Goal: Task Accomplishment & Management: Use online tool/utility

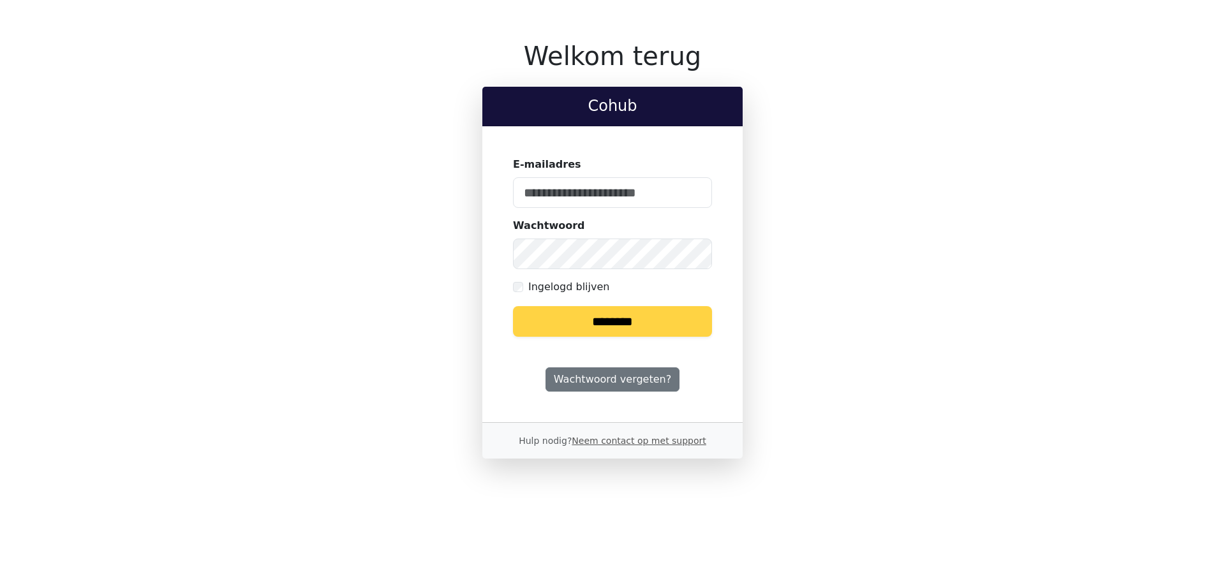
type input "**********"
click at [688, 324] on input "********" at bounding box center [612, 321] width 199 height 31
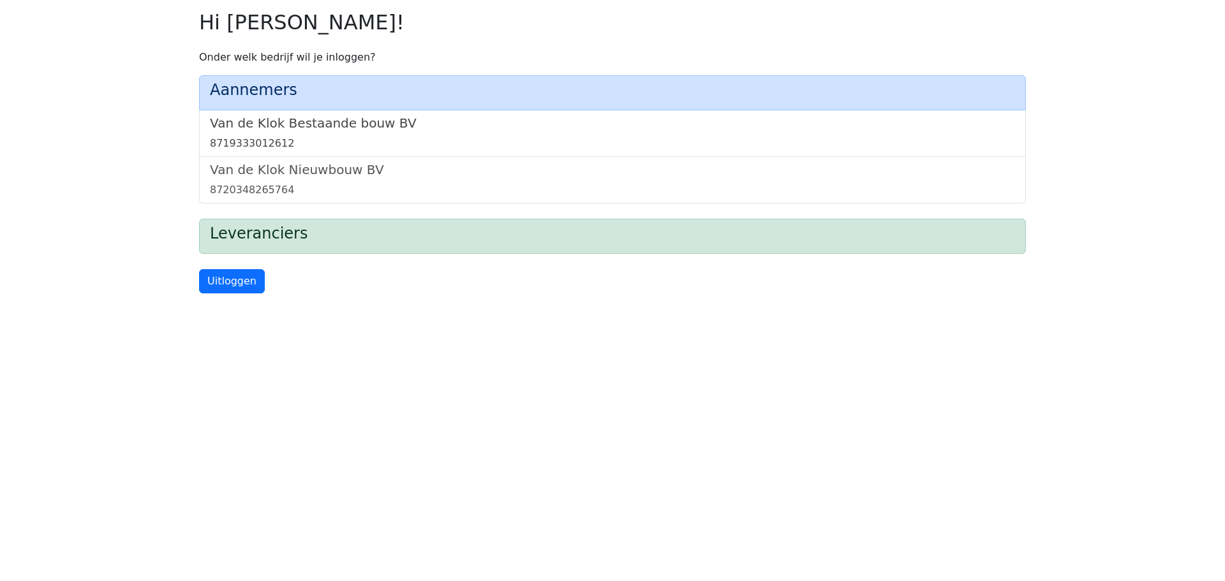
click at [396, 123] on h5 "Van de Klok Bestaande bouw BV" at bounding box center [612, 122] width 805 height 15
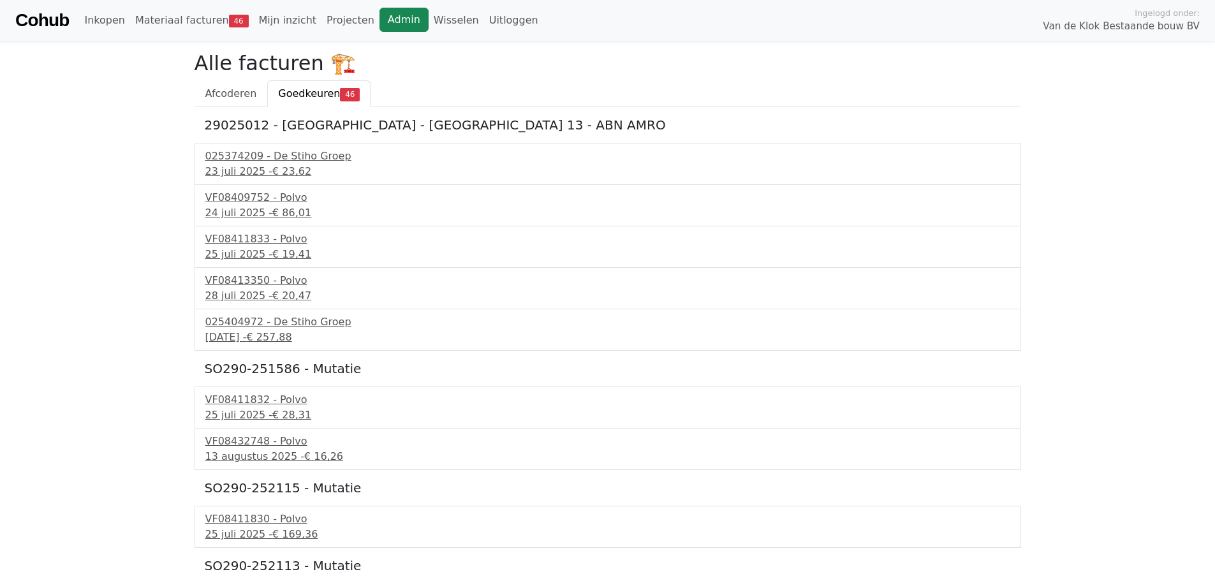
click at [380, 20] on link "Admin" at bounding box center [404, 20] width 49 height 24
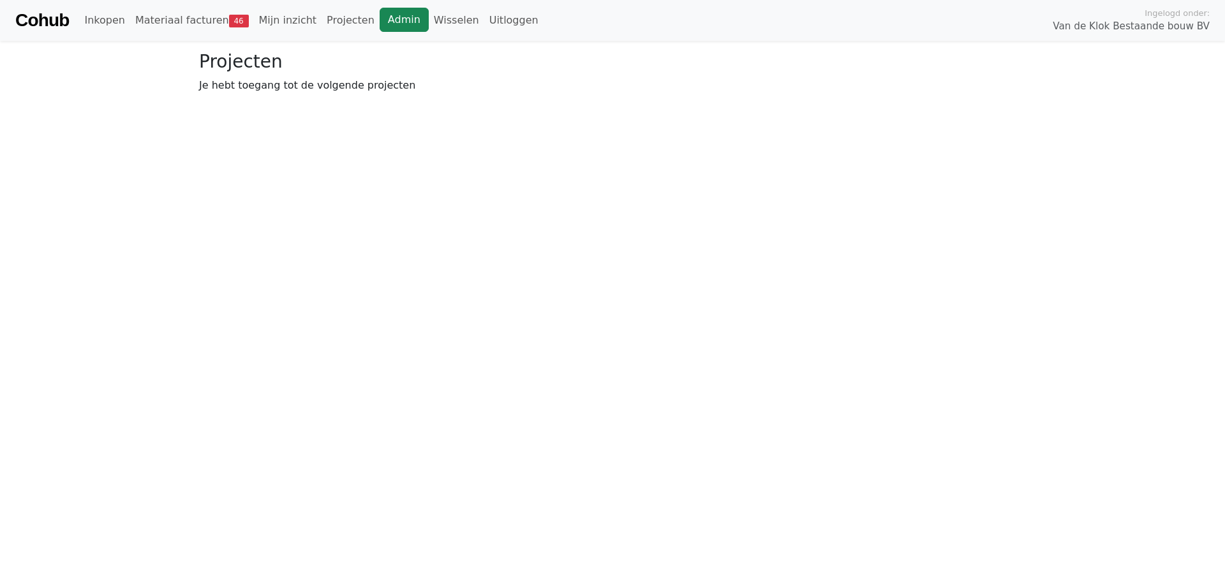
click at [380, 16] on link "Admin" at bounding box center [404, 20] width 49 height 24
click at [229, 17] on span "48" at bounding box center [239, 21] width 20 height 13
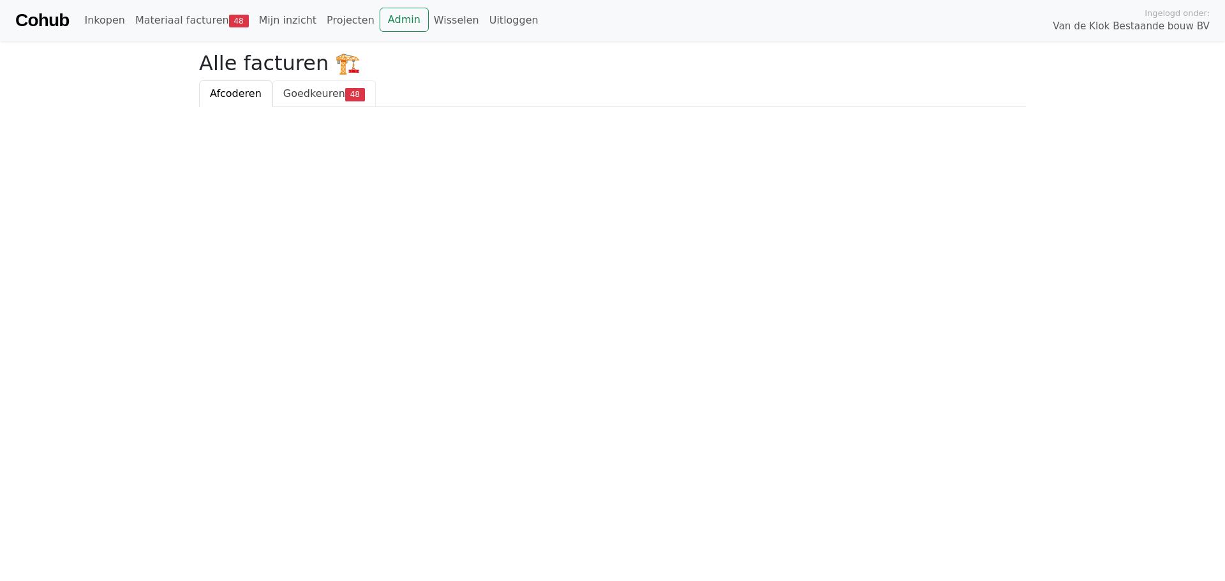
click at [311, 98] on span "Goedkeuren" at bounding box center [314, 93] width 62 height 12
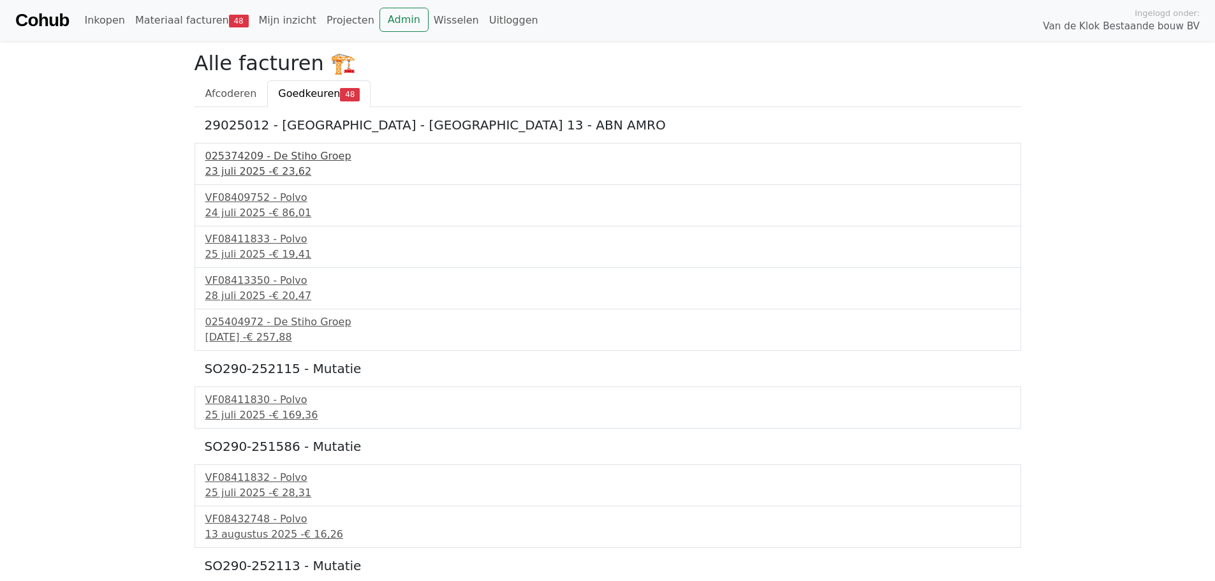
click at [297, 156] on div "025374209 - De Stiho Groep" at bounding box center [607, 156] width 805 height 15
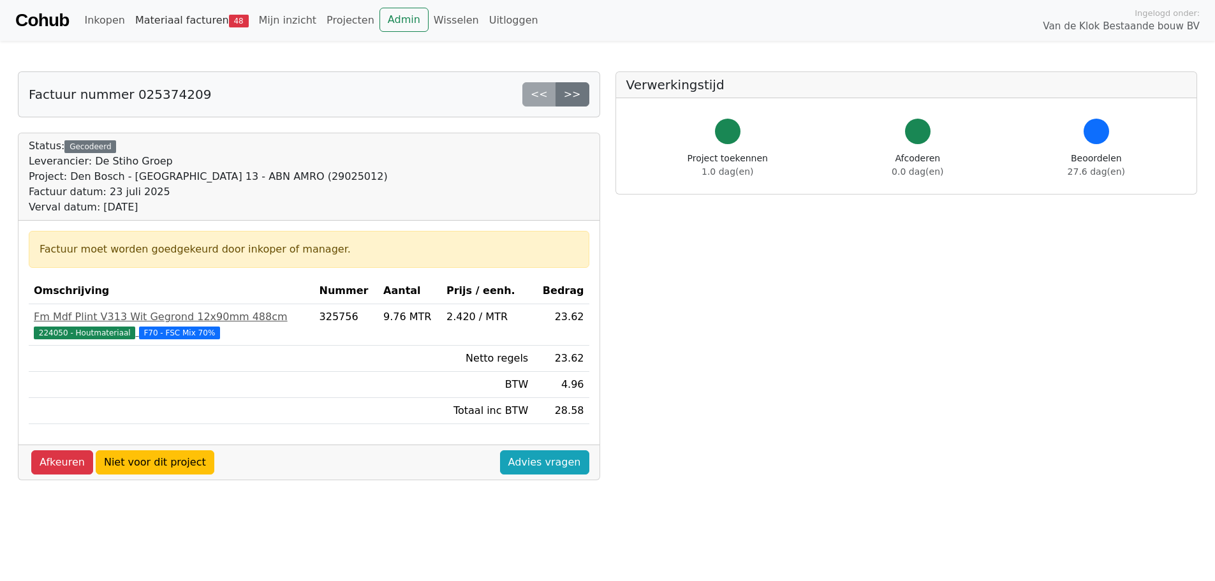
click at [191, 21] on link "Materiaal facturen 48" at bounding box center [192, 21] width 124 height 26
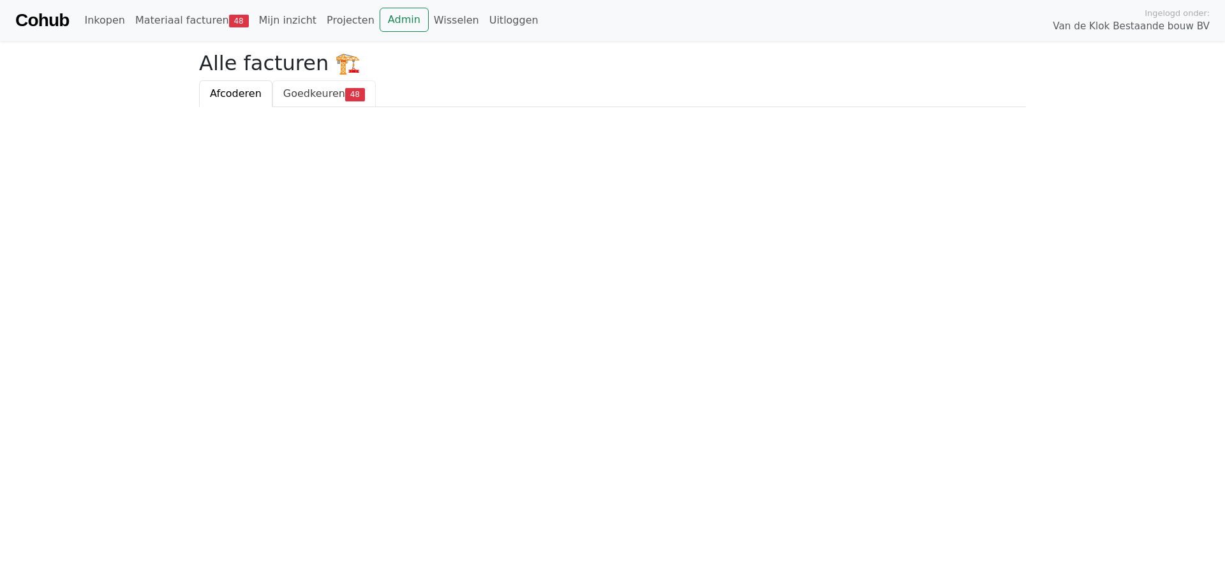
click at [345, 101] on span "48" at bounding box center [355, 94] width 20 height 13
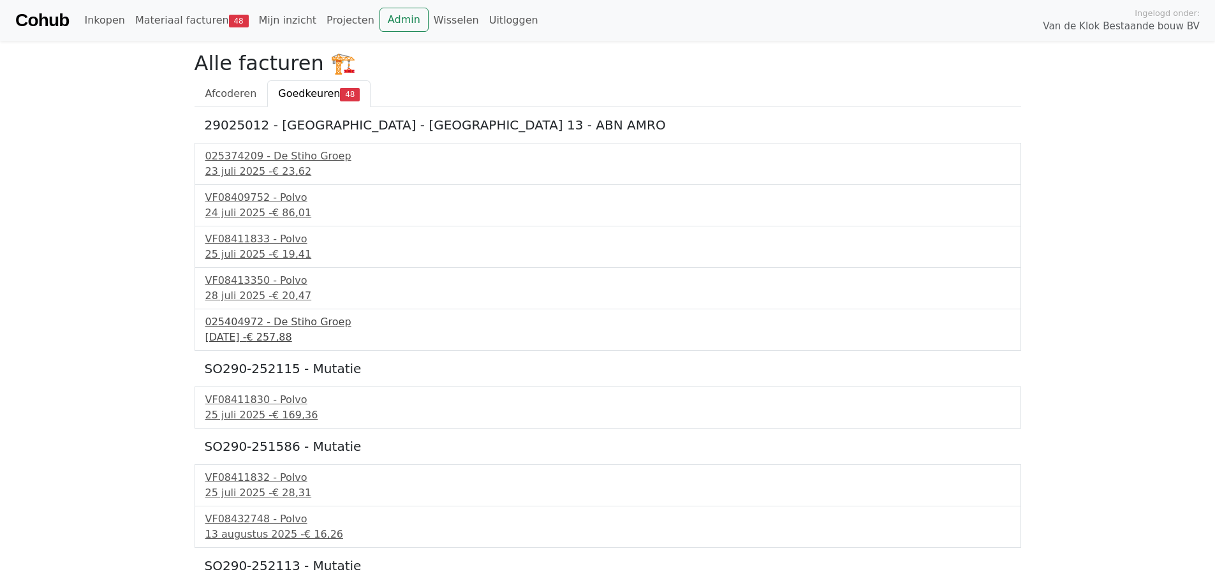
click at [253, 322] on div "025404972 - De Stiho Groep" at bounding box center [607, 322] width 805 height 15
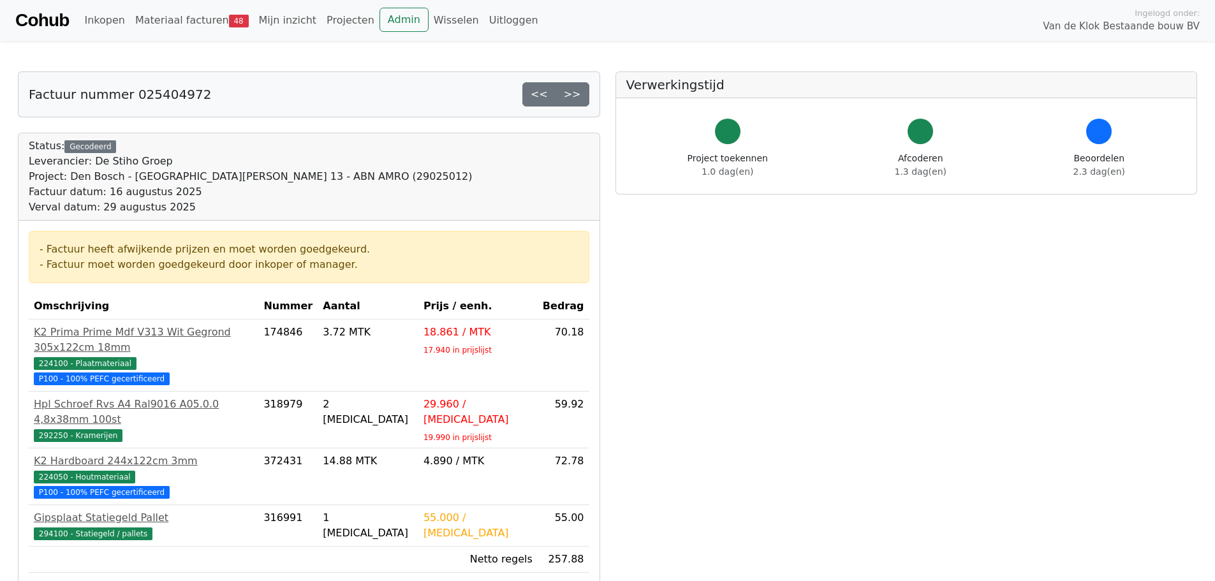
click at [174, 6] on div "Cohub Inkopen Materiaal facturen 48 Mijn inzicht Projecten Admin Wisselen Uitlo…" at bounding box center [607, 20] width 1215 height 41
click at [175, 20] on link "Materiaal facturen 48" at bounding box center [192, 21] width 124 height 26
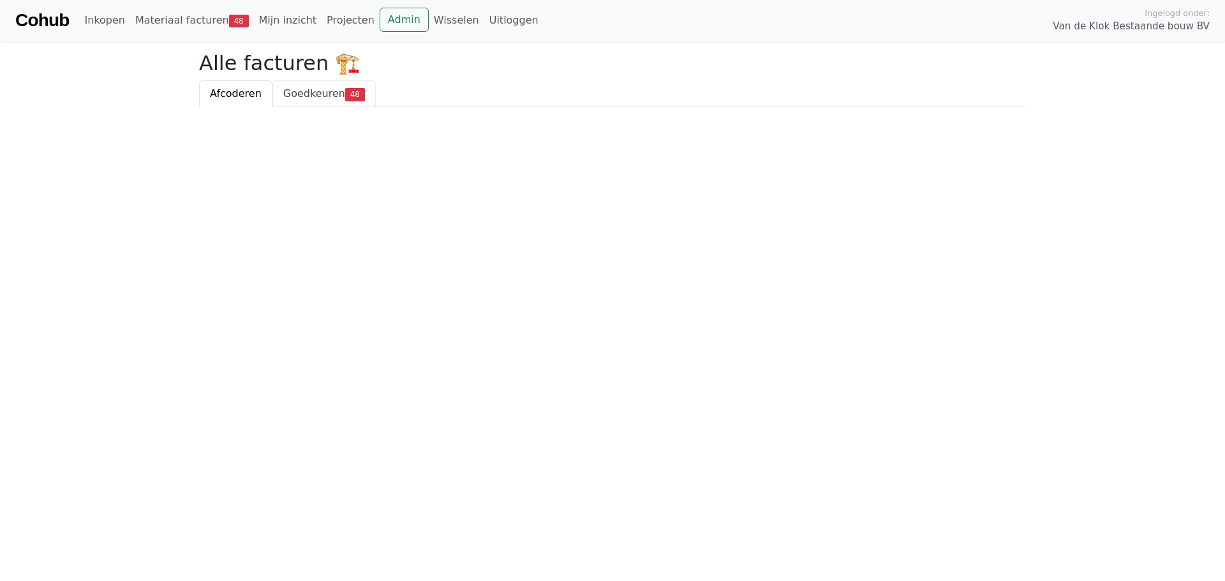
click at [295, 97] on span "Goedkeuren" at bounding box center [314, 93] width 62 height 12
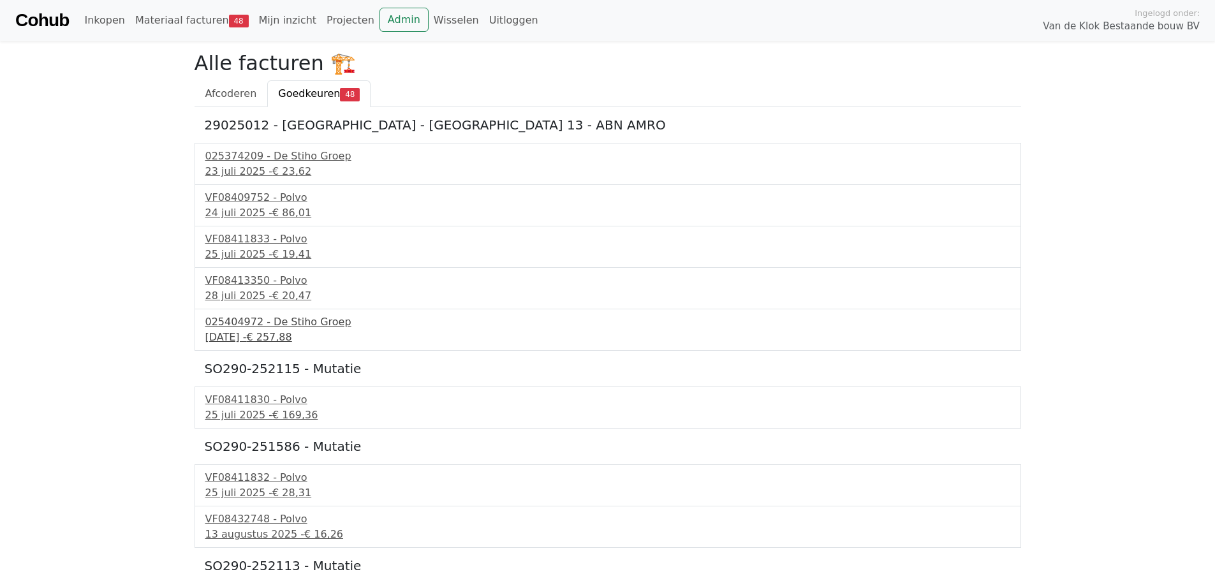
click at [239, 332] on div "16 augustus 2025 - € 257,88" at bounding box center [607, 337] width 805 height 15
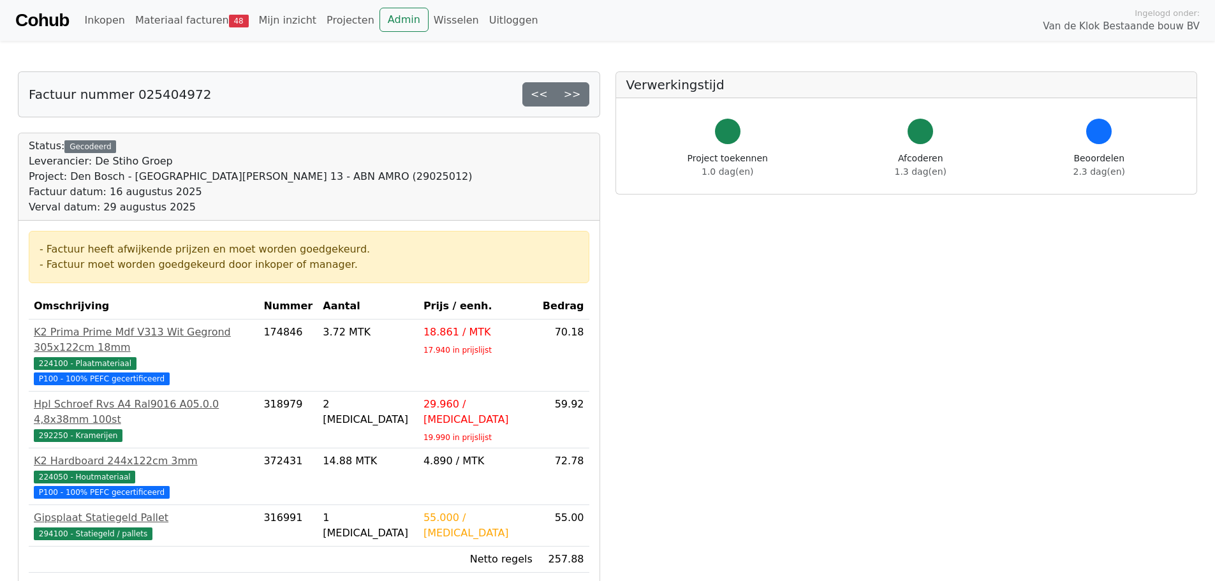
drag, startPoint x: 1200, startPoint y: 308, endPoint x: 1204, endPoint y: 340, distance: 32.8
click at [1204, 340] on div "Verwerkingstijd Project toekennen 1.0 dag(en) Afcoderen 1.3 dag(en) Beoordelen …" at bounding box center [907, 493] width 598 height 845
click at [582, 100] on link ">>" at bounding box center [573, 94] width 34 height 24
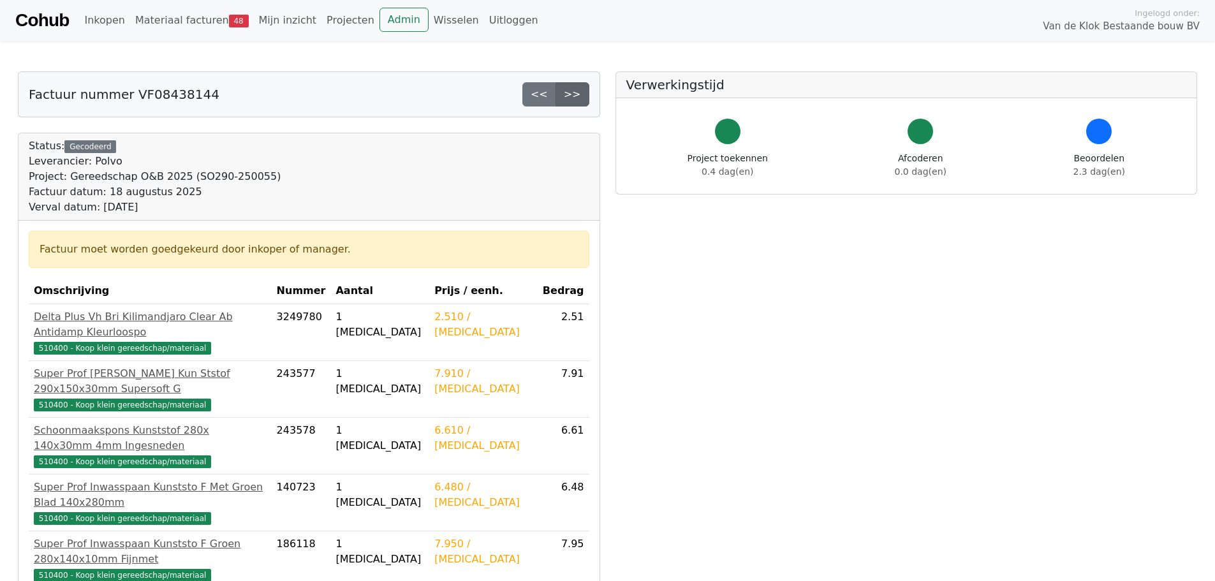
drag, startPoint x: 0, startPoint y: 0, endPoint x: 582, endPoint y: 100, distance: 590.3
click at [582, 100] on link ">>" at bounding box center [573, 94] width 34 height 24
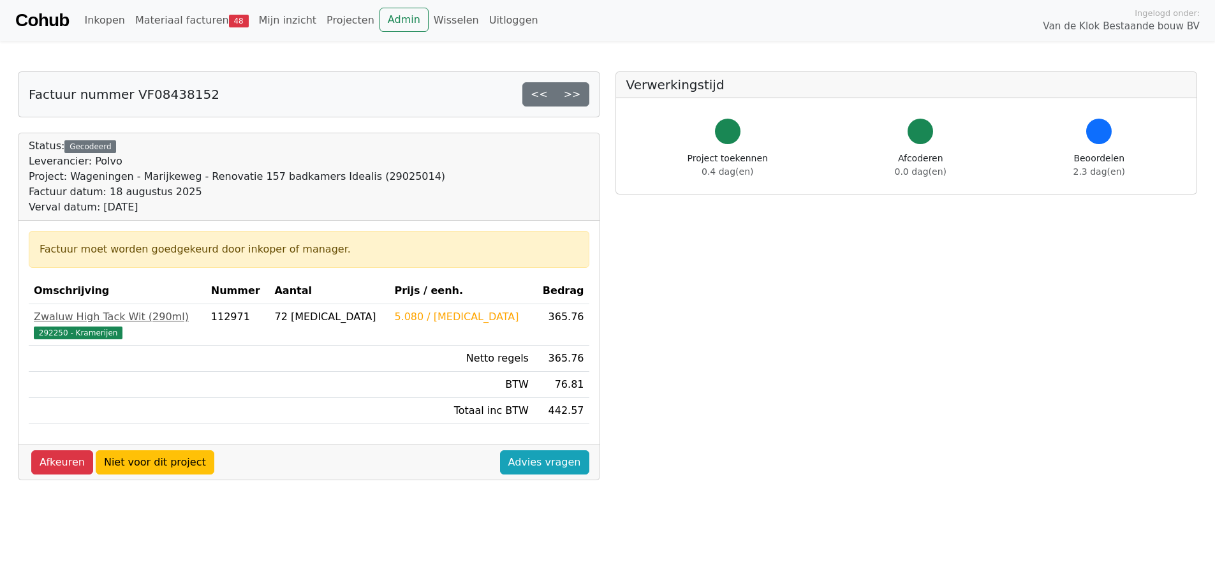
click at [29, 18] on link "Cohub" at bounding box center [42, 20] width 54 height 31
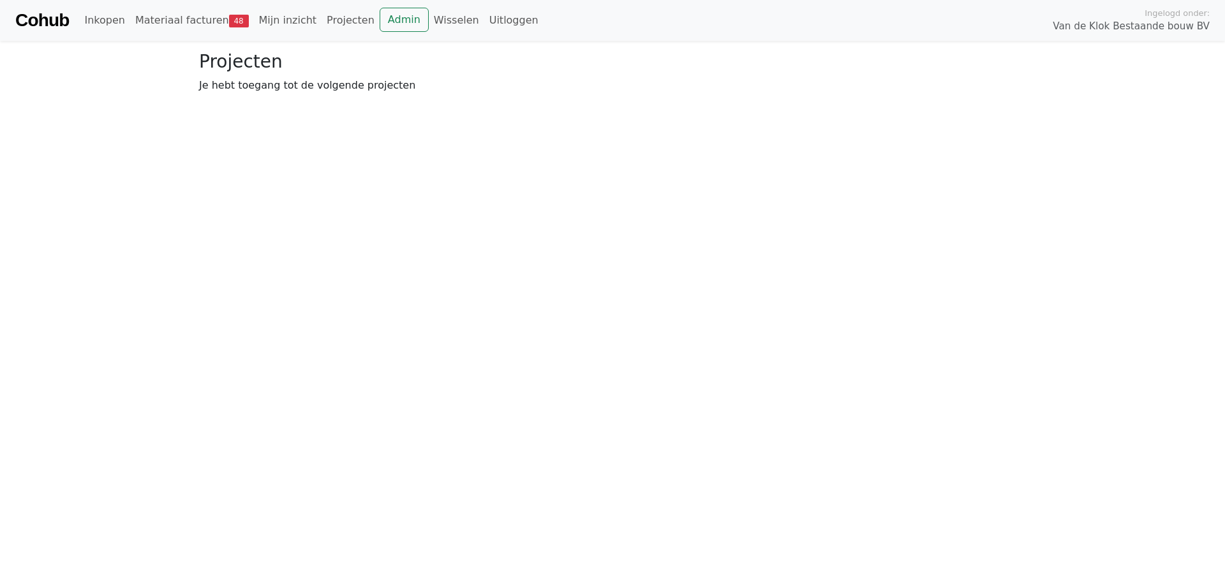
click at [1164, 29] on span "Van de Klok Bestaande bouw BV" at bounding box center [1131, 26] width 157 height 15
click at [436, 26] on link "Wisselen" at bounding box center [457, 21] width 56 height 26
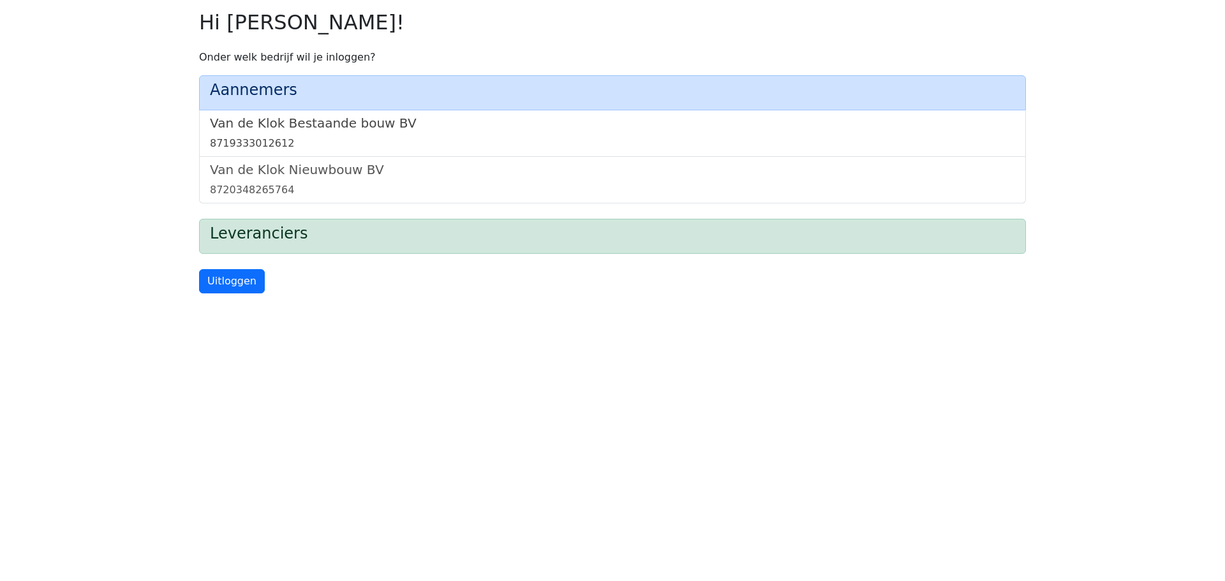
click at [331, 123] on h5 "Van de Klok Bestaande bouw BV" at bounding box center [612, 122] width 805 height 15
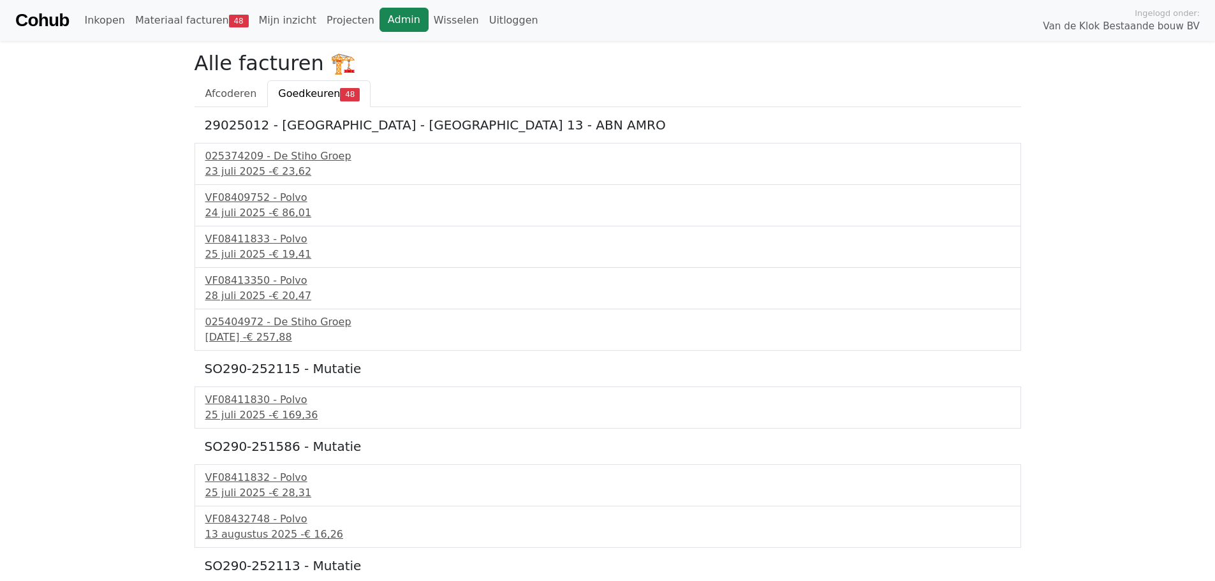
drag, startPoint x: 362, startPoint y: 34, endPoint x: 369, endPoint y: 13, distance: 22.4
click at [369, 13] on div "Cohub Inkopen Materiaal facturen 48 Mijn inzicht Projecten Admin Wisselen Uitlo…" at bounding box center [607, 20] width 1215 height 41
click at [380, 13] on link "Admin" at bounding box center [404, 20] width 49 height 24
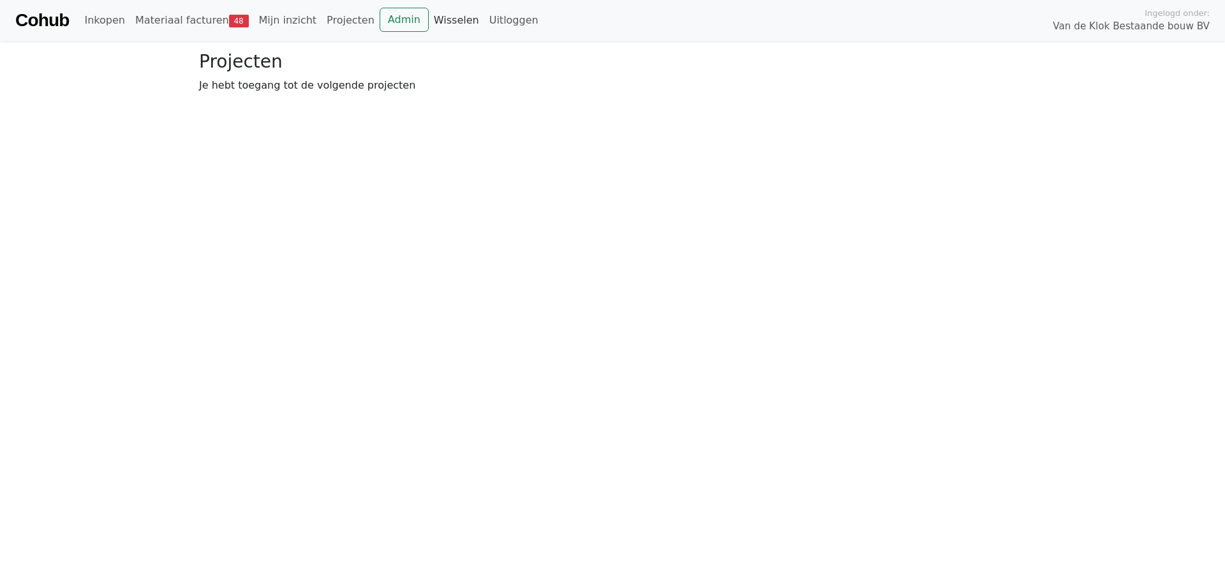
click at [429, 16] on link "Wisselen" at bounding box center [457, 21] width 56 height 26
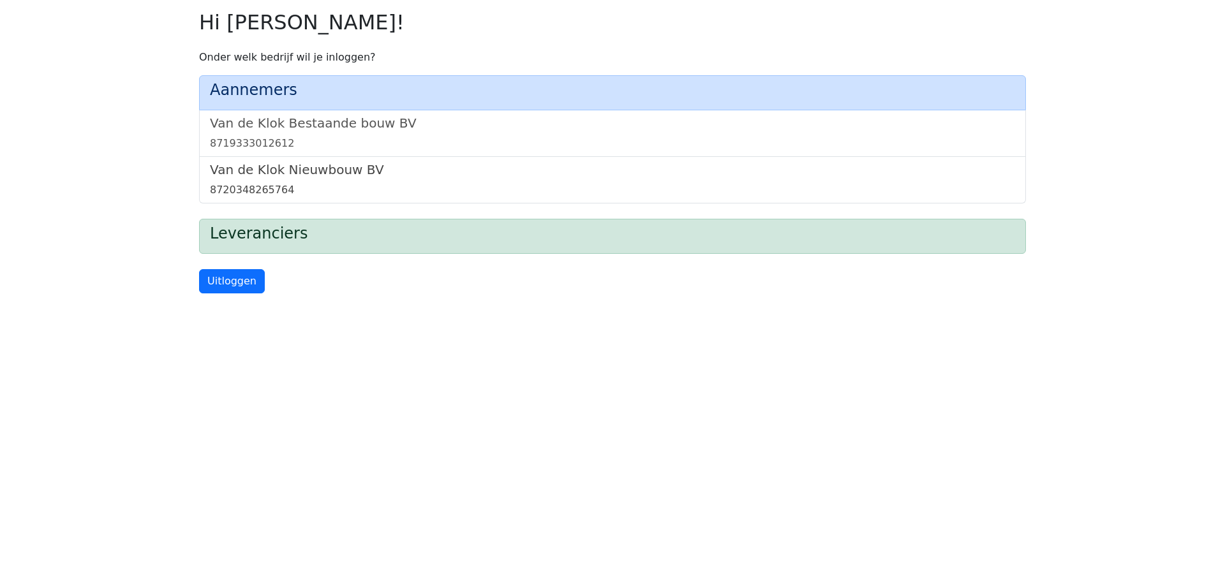
click at [309, 179] on link "Van de Klok Nieuwbouw BV 8720348265764" at bounding box center [612, 180] width 805 height 36
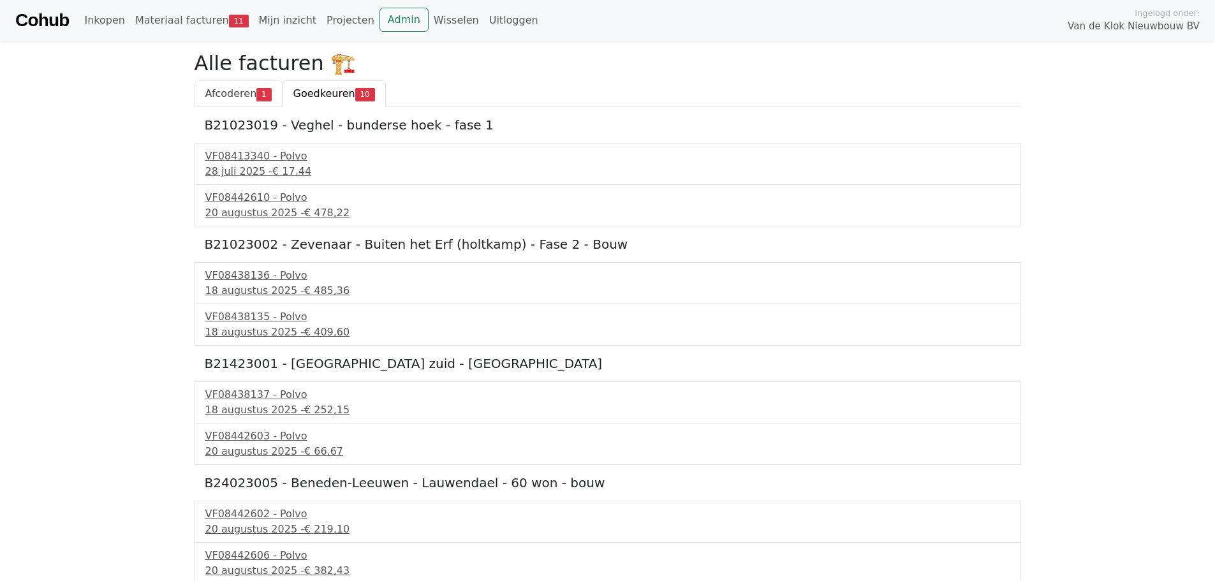
click at [219, 98] on span "Afcoderen" at bounding box center [231, 93] width 52 height 12
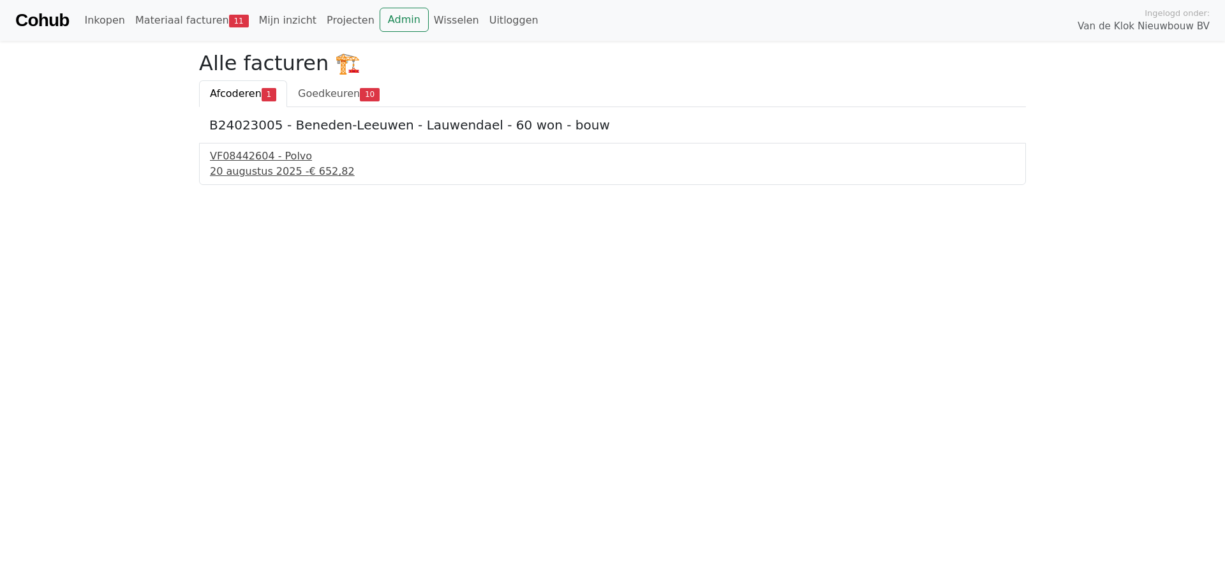
click at [269, 167] on div "20 augustus 2025 - € 652,82" at bounding box center [612, 171] width 805 height 15
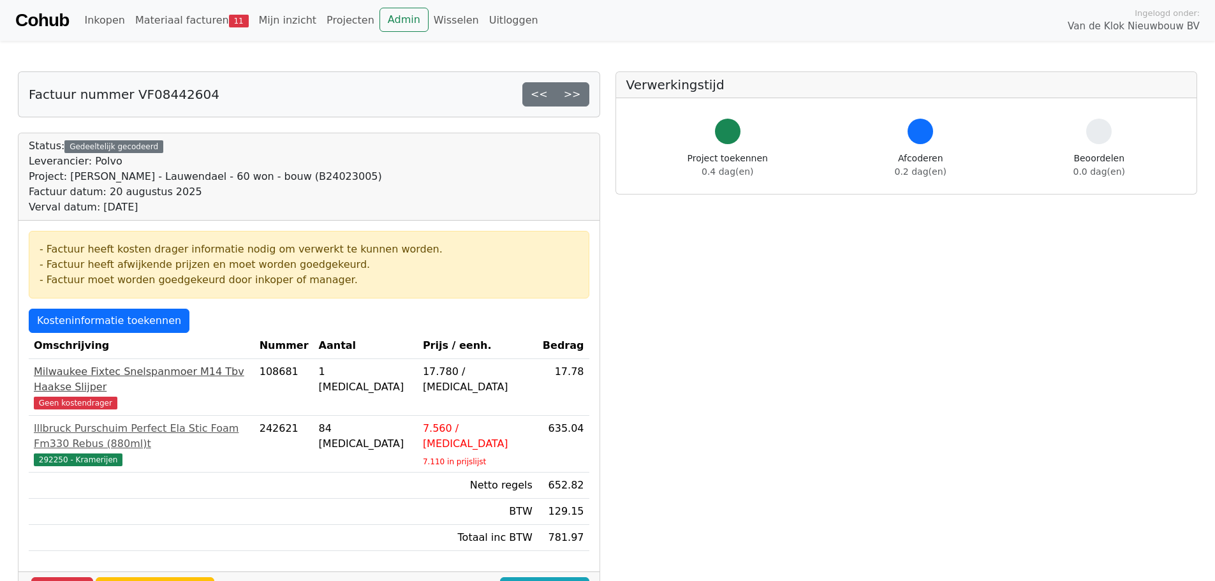
click at [64, 397] on span "Geen kostendrager" at bounding box center [76, 403] width 84 height 13
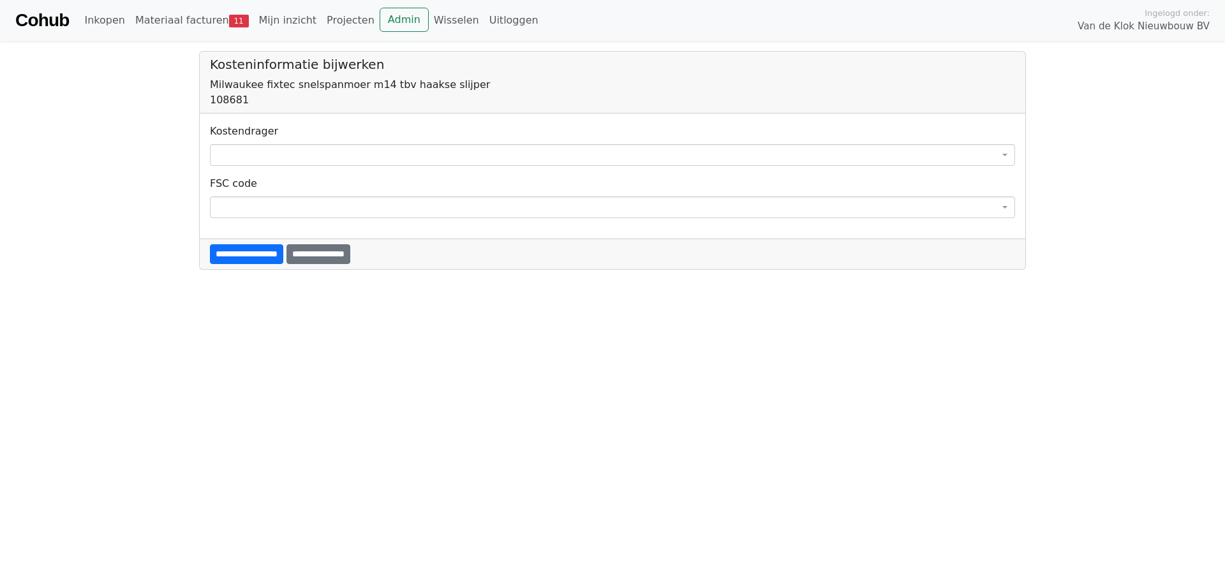
click at [451, 154] on span at bounding box center [612, 155] width 805 height 22
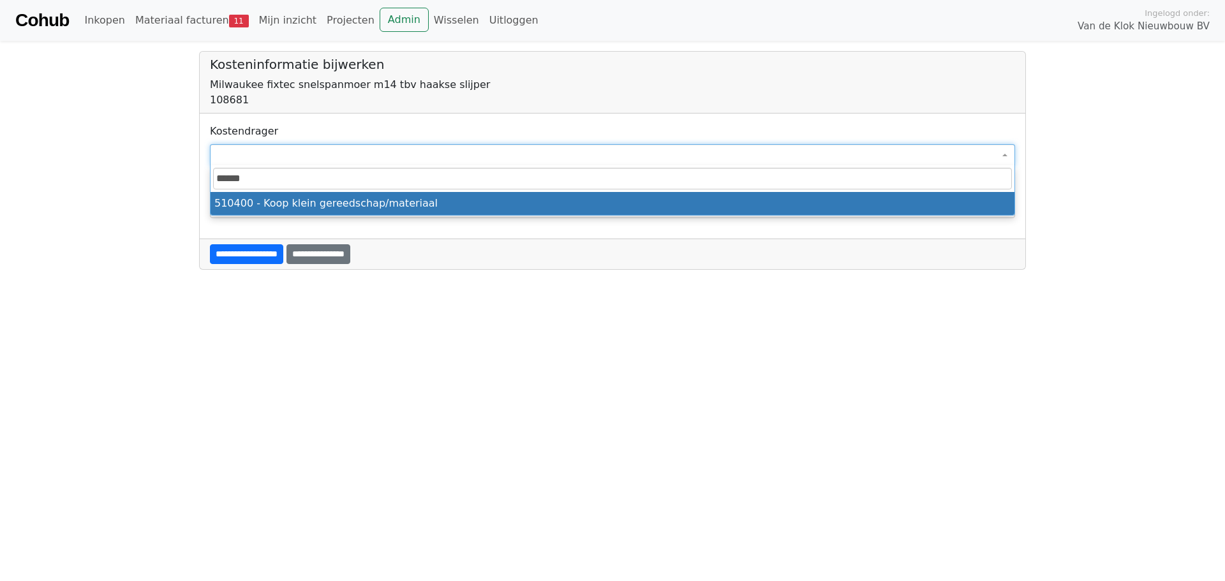
type input "******"
select select "****"
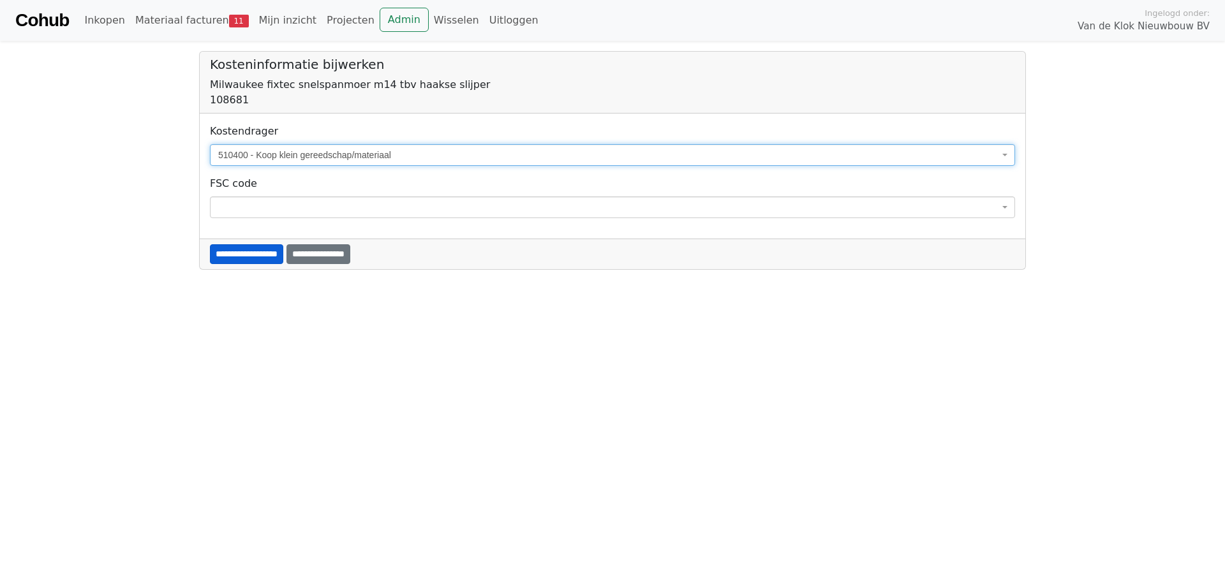
click at [283, 254] on input "**********" at bounding box center [246, 254] width 73 height 20
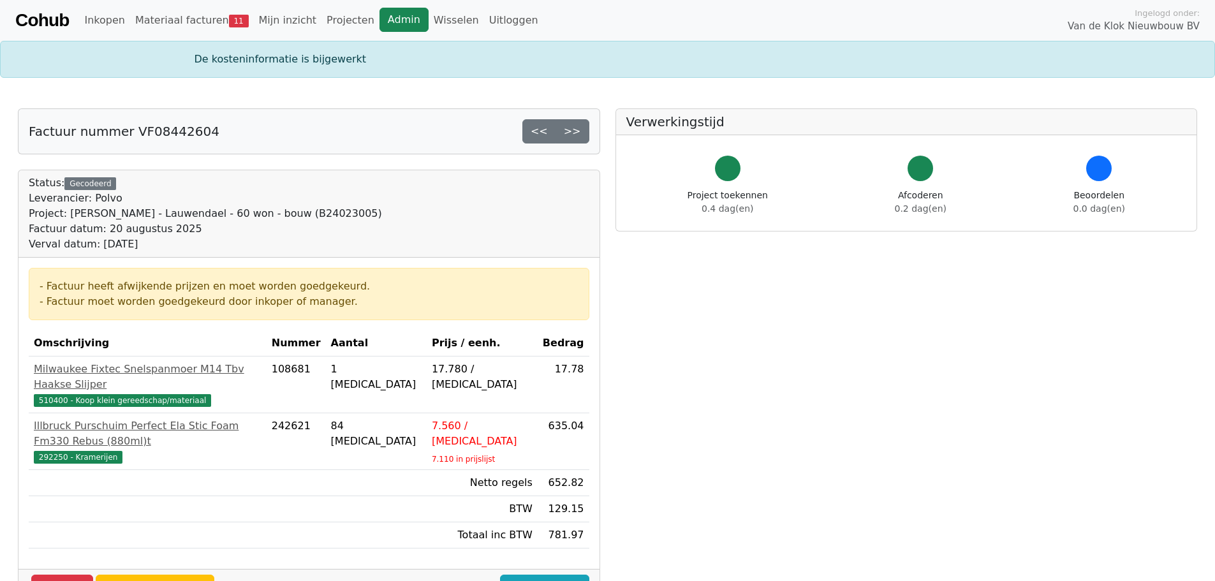
click at [380, 15] on link "Admin" at bounding box center [404, 20] width 49 height 24
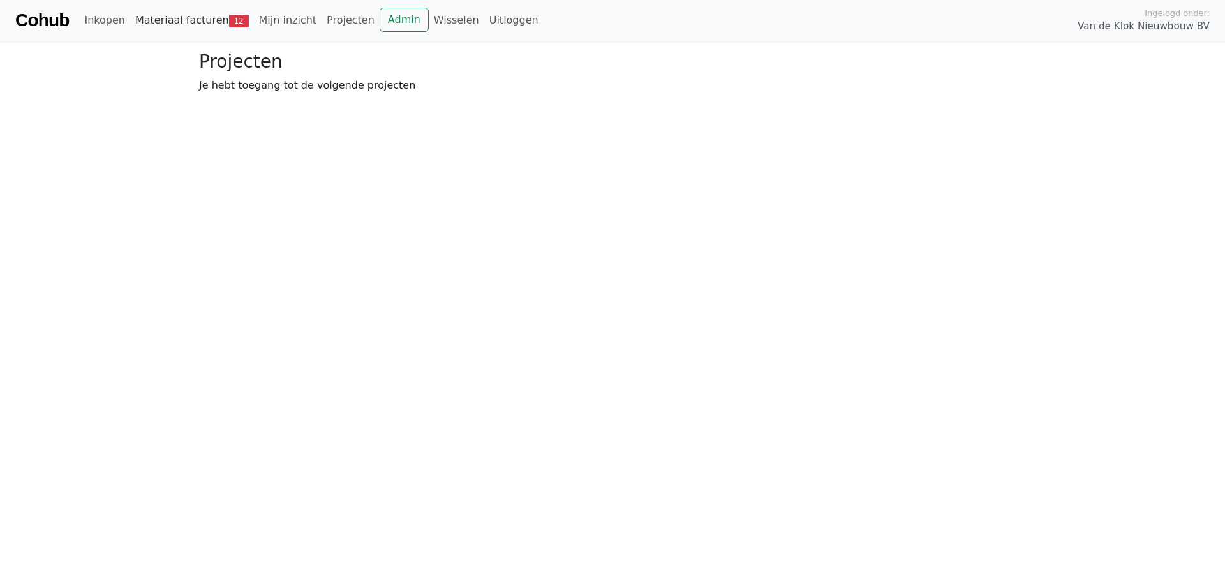
click at [204, 17] on link "Materiaal facturen 12" at bounding box center [192, 21] width 124 height 26
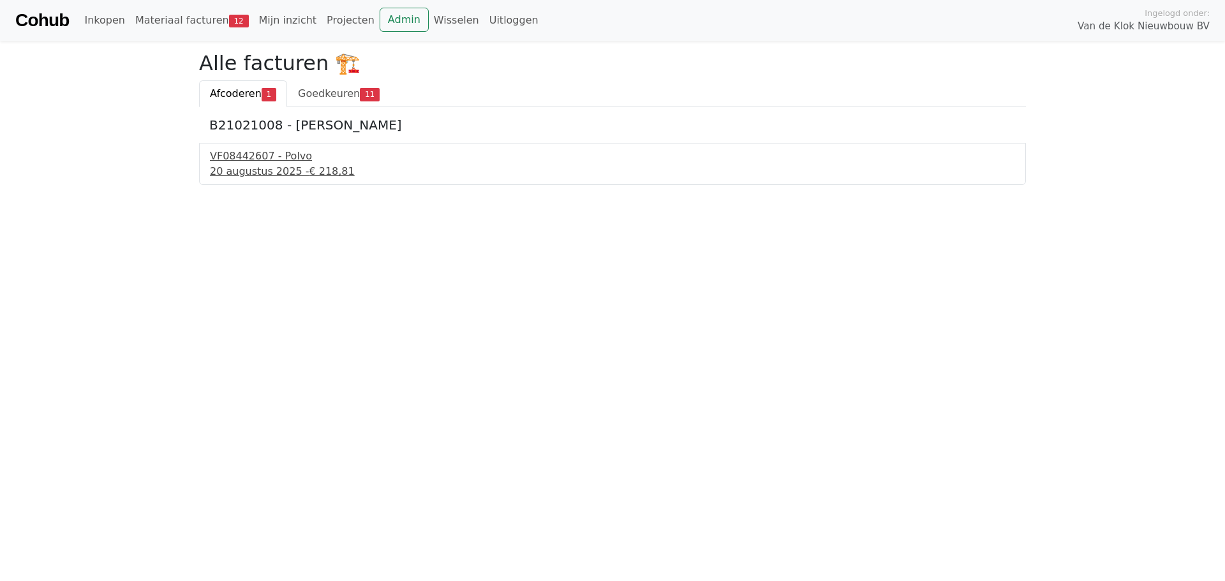
click at [239, 168] on div "20 augustus 2025 - € 218,81" at bounding box center [612, 171] width 805 height 15
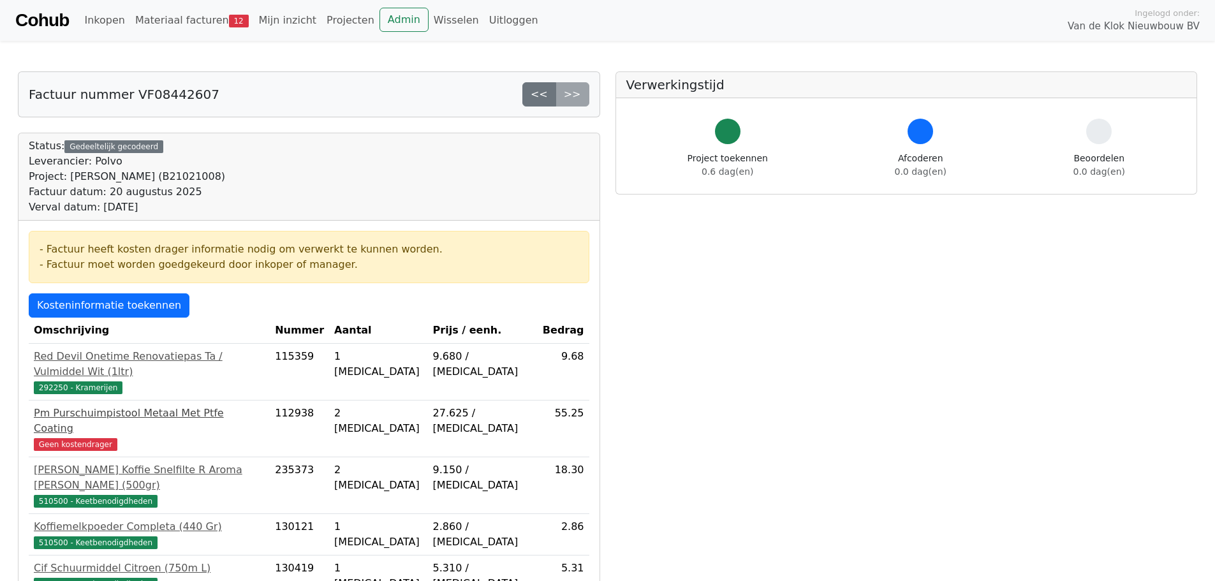
click at [63, 438] on span "Geen kostendrager" at bounding box center [76, 444] width 84 height 13
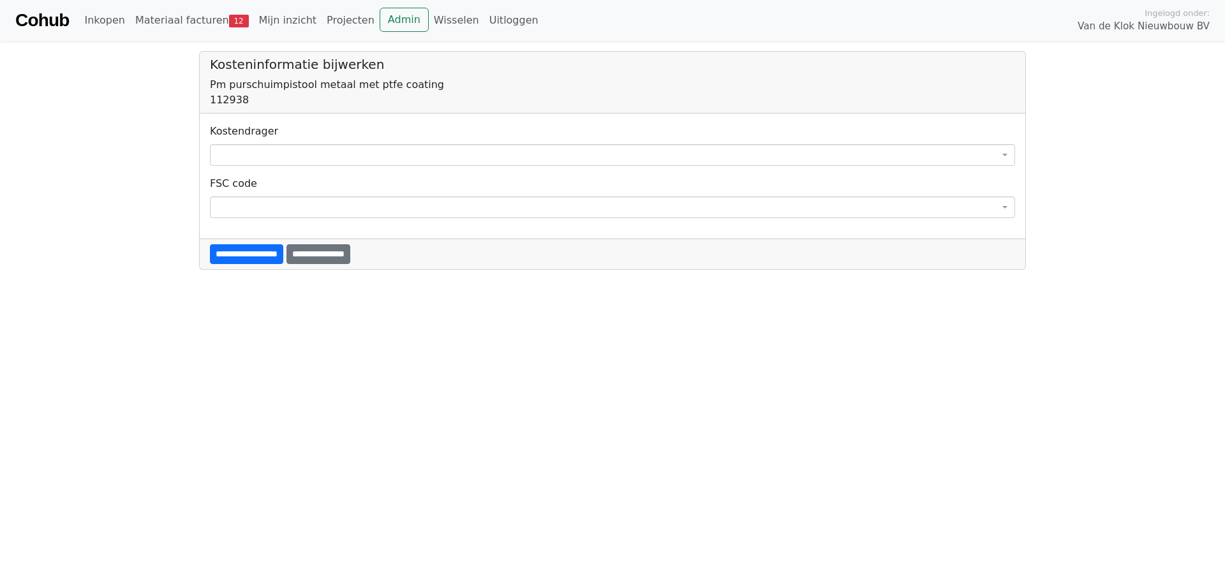
click at [369, 156] on span at bounding box center [612, 155] width 805 height 22
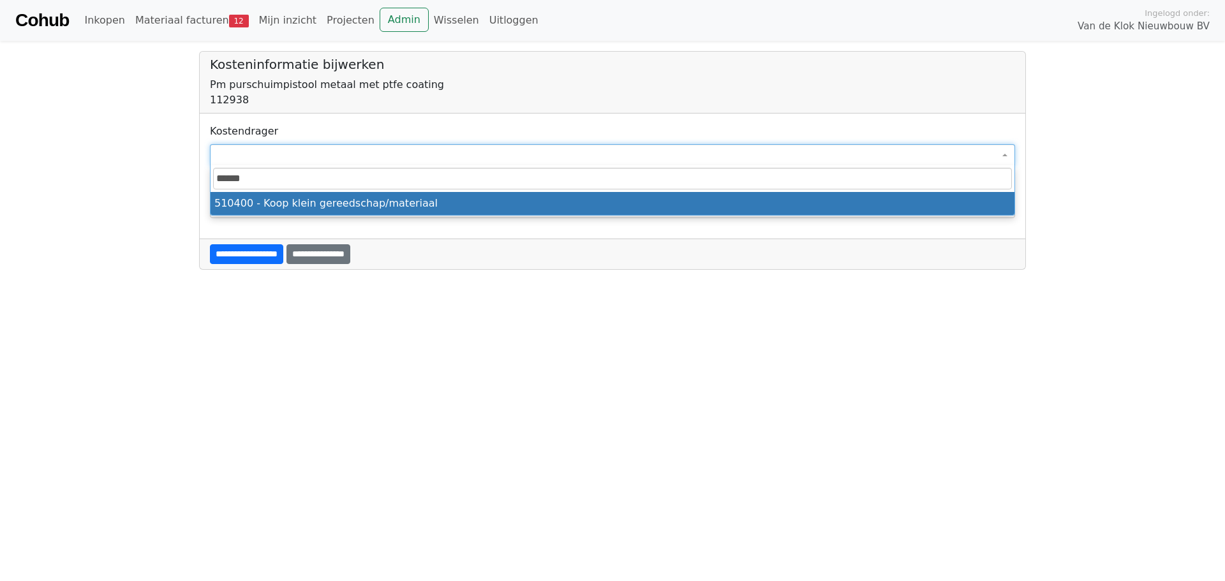
type input "******"
select select "****"
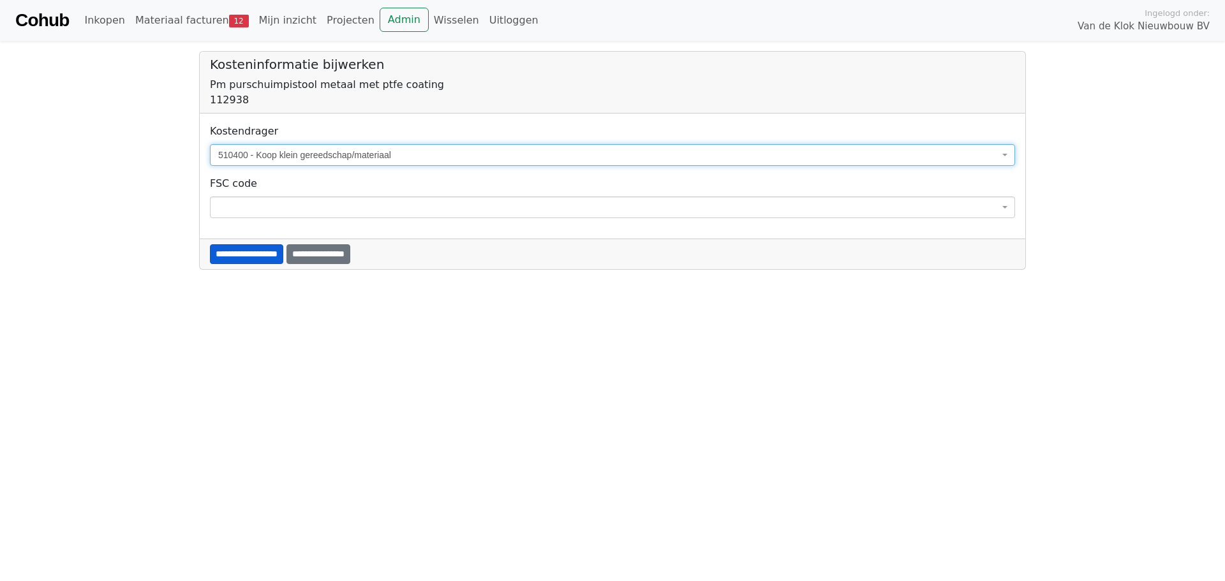
click at [279, 247] on input "**********" at bounding box center [246, 254] width 73 height 20
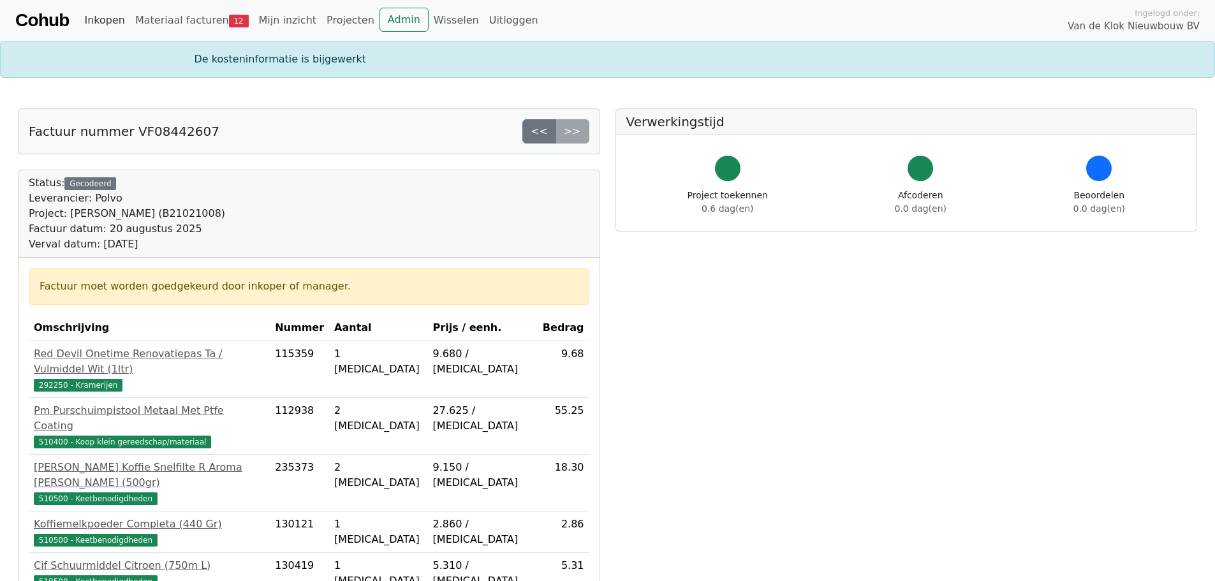
click at [105, 24] on link "Inkopen" at bounding box center [104, 21] width 50 height 26
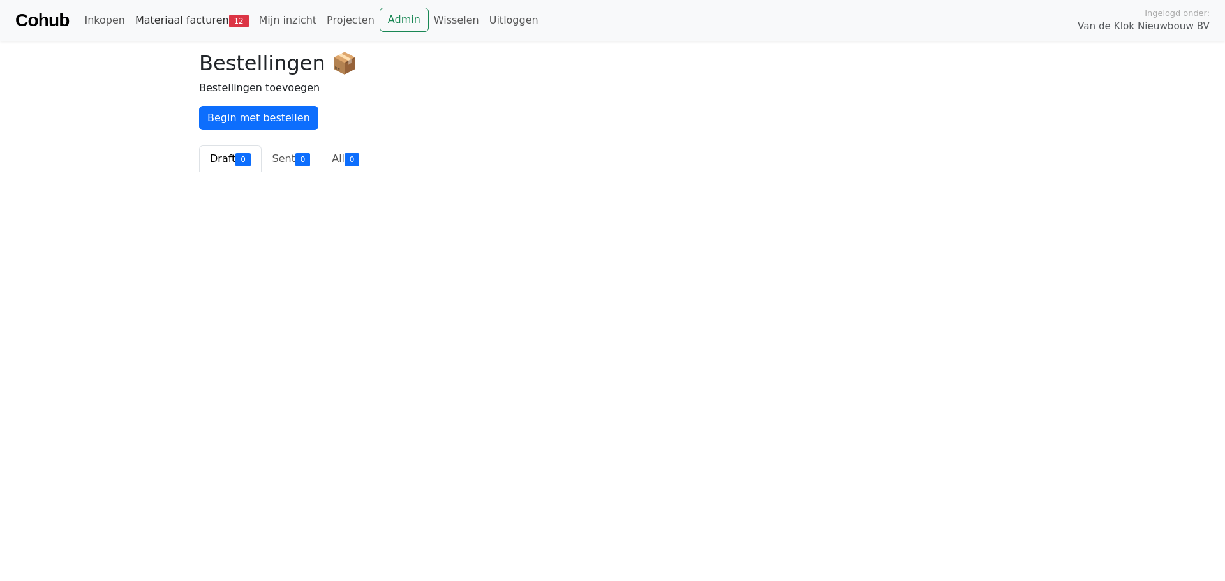
click at [176, 18] on link "Materiaal facturen 12" at bounding box center [192, 21] width 124 height 26
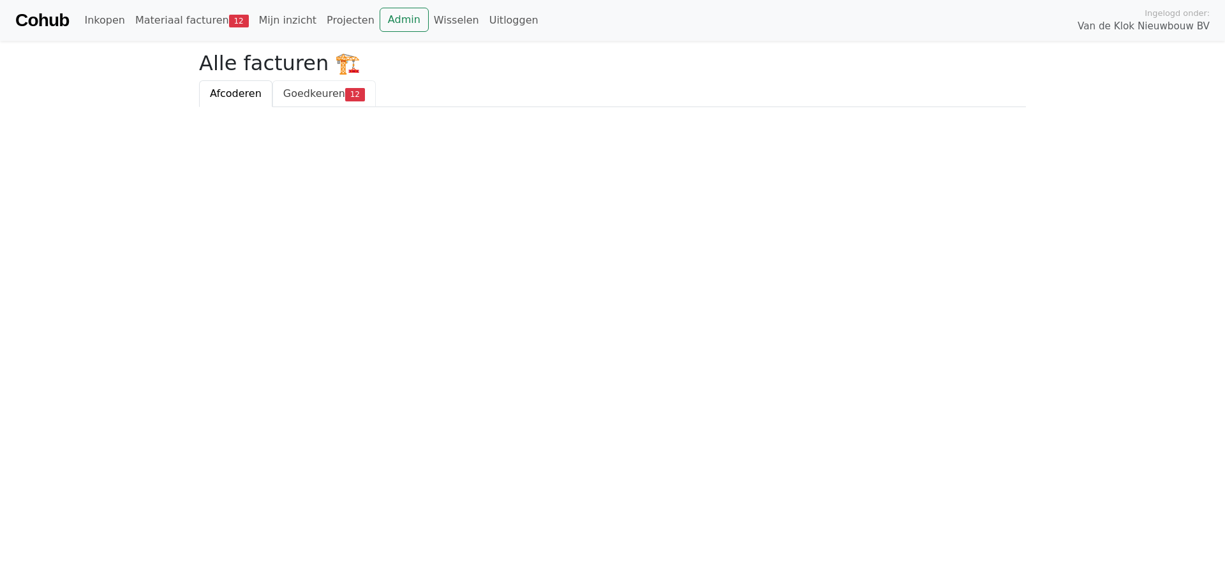
click at [323, 104] on link "Goedkeuren 12" at bounding box center [323, 93] width 103 height 27
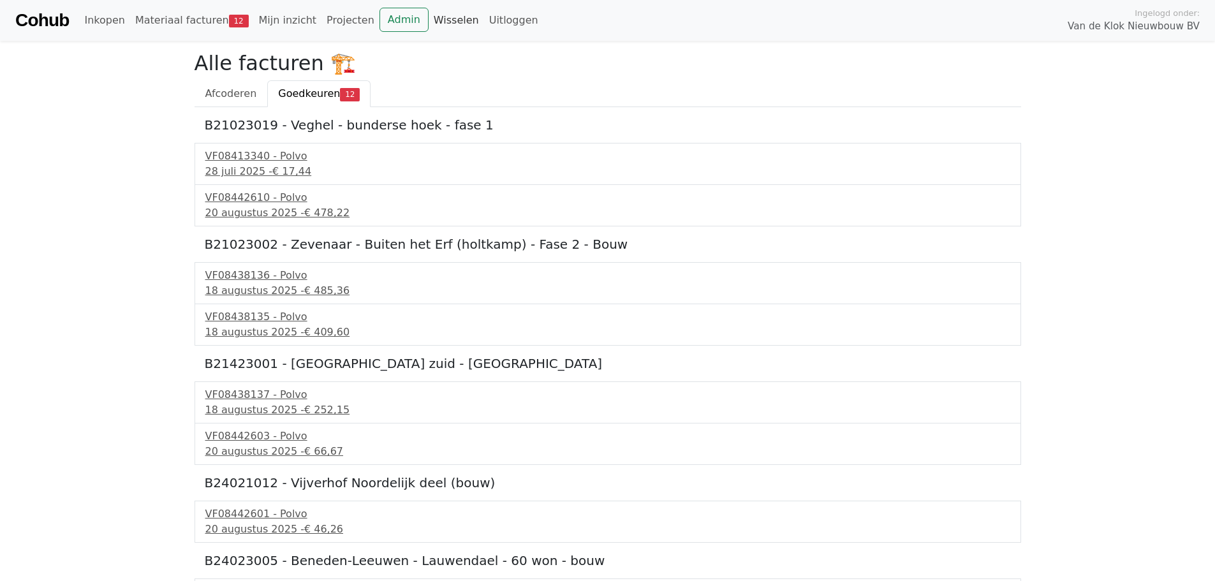
click at [429, 17] on link "Wisselen" at bounding box center [457, 21] width 56 height 26
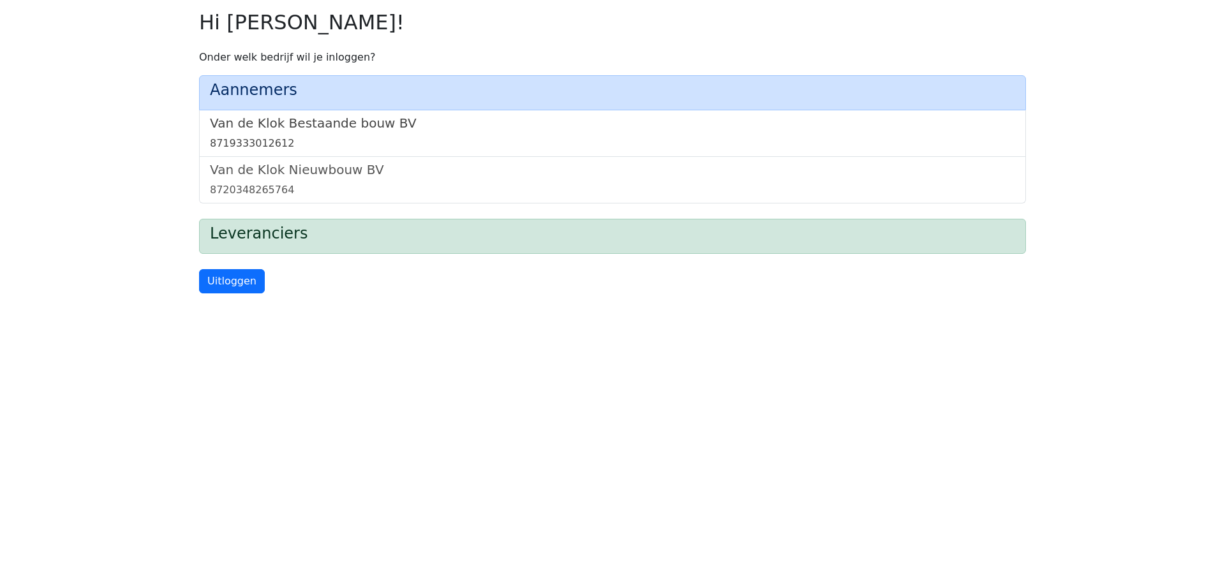
click at [325, 142] on div "8719333012612" at bounding box center [612, 143] width 805 height 15
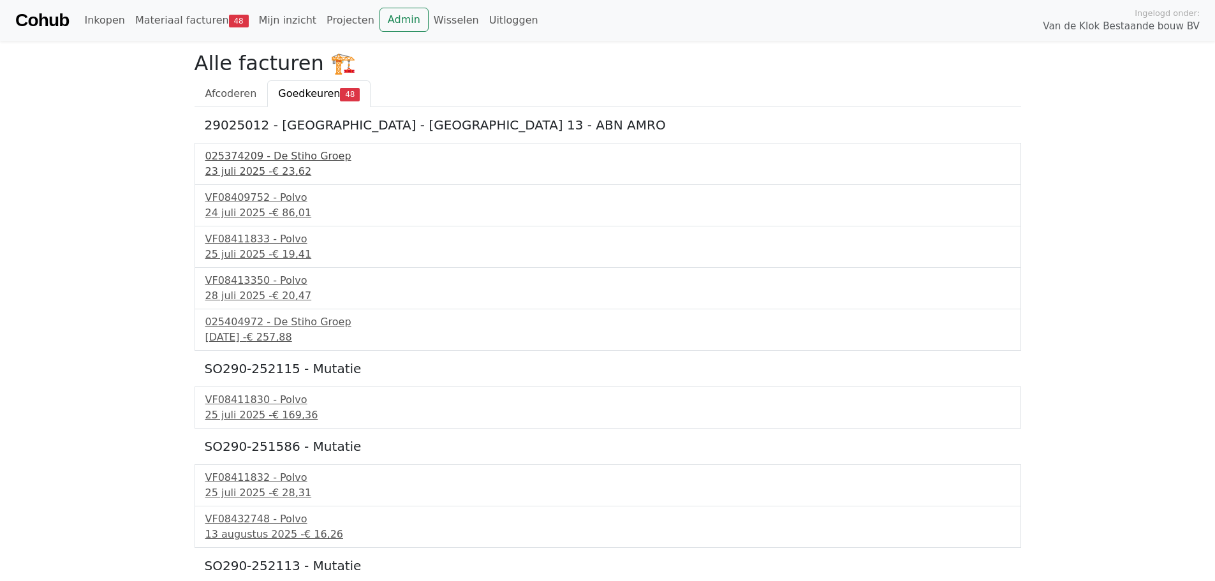
click at [290, 151] on div "025374209 - De Stiho Groep" at bounding box center [607, 156] width 805 height 15
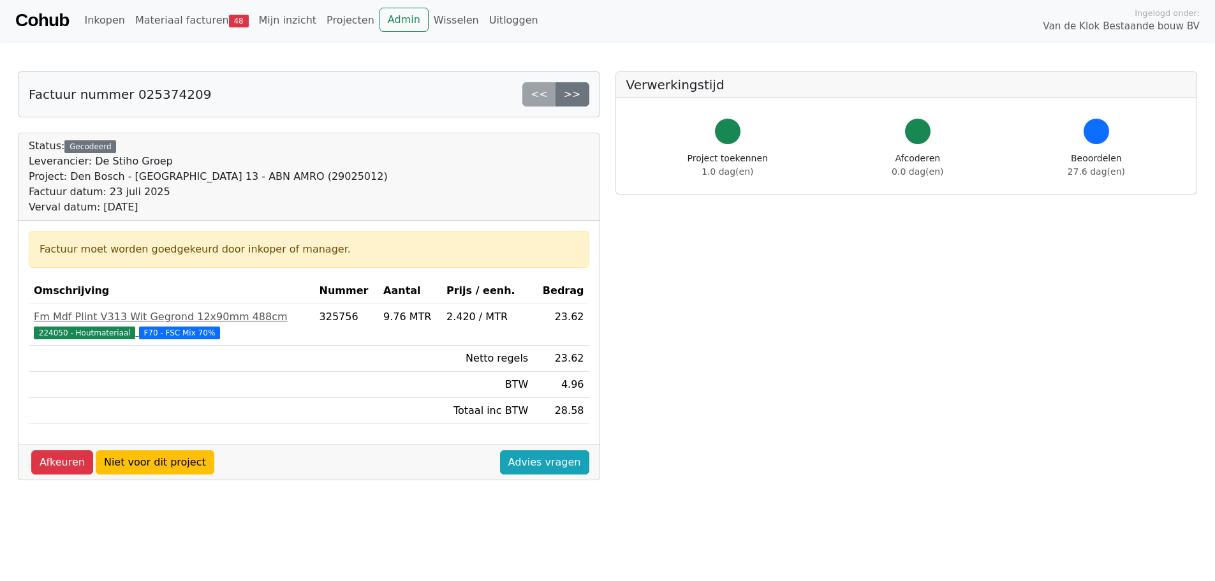
click at [276, 178] on div "Project: Den Bosch - [GEOGRAPHIC_DATA] 13 - ABN AMRO (29025012)" at bounding box center [208, 176] width 359 height 15
click at [276, 178] on div "Project: Den Bosch - Oude Hulst 13 - ABN AMRO (29025012)" at bounding box center [208, 176] width 359 height 15
copy div "29025012"
